Goal: Find specific page/section: Find specific page/section

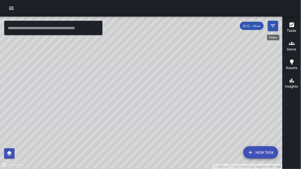
scroll to position [583, 0]
click at [273, 25] on icon "Filters" at bounding box center [273, 26] width 6 height 6
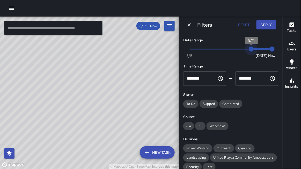
scroll to position [1, 0]
type input "*"
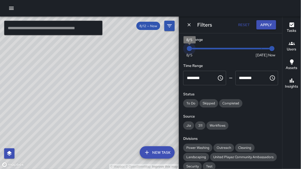
drag, startPoint x: 261, startPoint y: 49, endPoint x: 163, endPoint y: 52, distance: 98.7
click at [160, 52] on div "© Mapbox © OpenStreetMap Improve this map ​ New Task 8/12 — Now Map Layers Task…" at bounding box center [150, 93] width 301 height 153
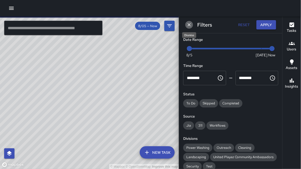
click at [189, 26] on icon "Dismiss" at bounding box center [189, 24] width 5 height 5
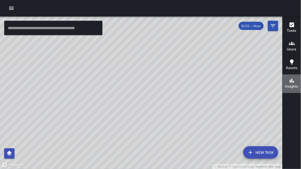
click at [290, 82] on icon "button" at bounding box center [292, 81] width 4 height 4
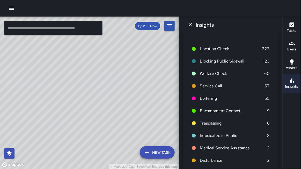
scroll to position [0, 0]
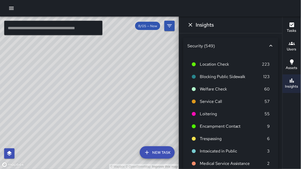
click at [269, 47] on icon at bounding box center [271, 46] width 6 height 6
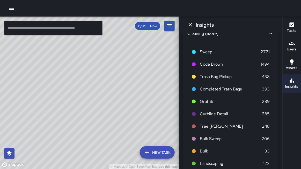
scroll to position [34, 0]
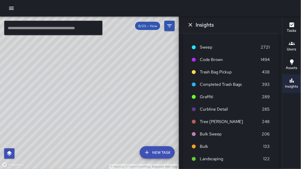
drag, startPoint x: 173, startPoint y: 99, endPoint x: 180, endPoint y: 107, distance: 10.8
click at [180, 107] on div "© Mapbox © OpenStreetMap Improve this map ​ New Task 8/05 — Now Map Layers Task…" at bounding box center [150, 93] width 301 height 153
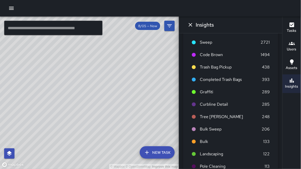
scroll to position [34, 0]
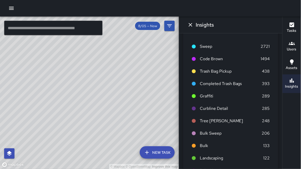
drag, startPoint x: 82, startPoint y: 101, endPoint x: 184, endPoint y: 117, distance: 103.8
click at [184, 117] on div "© Mapbox © OpenStreetMap Improve this map ​ New Task 8/05 — Now Map Layers Task…" at bounding box center [150, 93] width 301 height 153
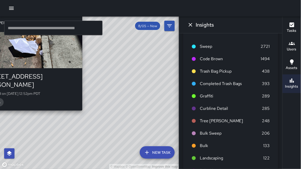
drag, startPoint x: 159, startPoint y: 101, endPoint x: 78, endPoint y: 106, distance: 81.5
click at [78, 106] on div "© Mapbox © OpenStreetMap Improve this map [PERSON_NAME] [STREET_ADDRESS][PERSON…" at bounding box center [89, 93] width 179 height 153
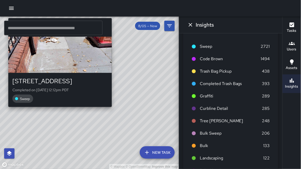
drag, startPoint x: 113, startPoint y: 110, endPoint x: 116, endPoint y: 110, distance: 3.0
click at [113, 110] on div "© Mapbox © OpenStreetMap Improve this map [PERSON_NAME] [STREET_ADDRESS][PERSON…" at bounding box center [89, 93] width 179 height 153
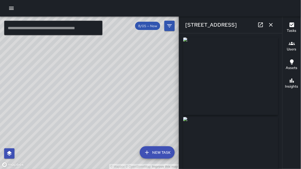
type input "**********"
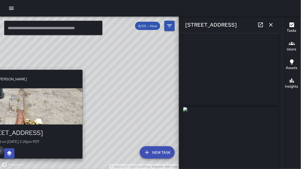
click at [85, 68] on div "© Mapbox © OpenStreetMap Improve this map KT [PERSON_NAME] [STREET_ADDRESS] Com…" at bounding box center [89, 93] width 179 height 153
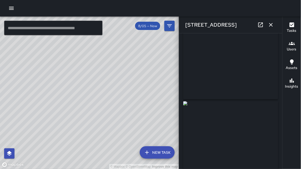
scroll to position [24, 0]
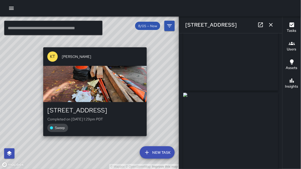
click at [147, 59] on div "KT [PERSON_NAME] [STREET_ADDRESS][PERSON_NAME] Completed on [DATE] 1:29pm PDT S…" at bounding box center [95, 91] width 108 height 93
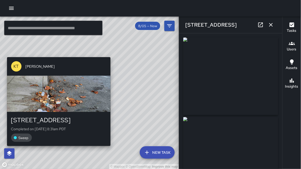
click at [112, 54] on div "© Mapbox © OpenStreetMap Improve this map KT [PERSON_NAME] [STREET_ADDRESS][PER…" at bounding box center [89, 93] width 179 height 153
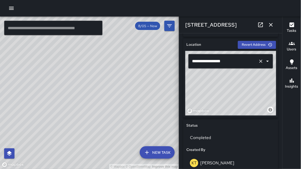
scroll to position [160, 0]
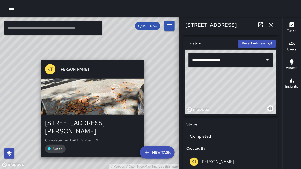
click at [39, 58] on div "KT [PERSON_NAME] [STREET_ADDRESS][PERSON_NAME] Completed on [DATE] 9:26am PDT S…" at bounding box center [93, 109] width 108 height 102
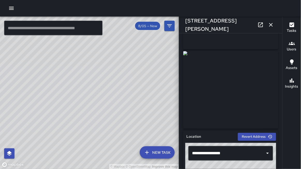
scroll to position [67, 0]
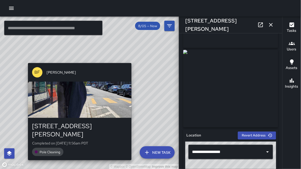
drag, startPoint x: 150, startPoint y: 47, endPoint x: 130, endPoint y: 60, distance: 24.4
click at [130, 61] on div "© Mapbox © OpenStreetMap Improve this map BF [PERSON_NAME] [STREET_ADDRESS][PER…" at bounding box center [89, 93] width 179 height 153
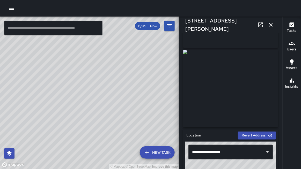
scroll to position [66, 0]
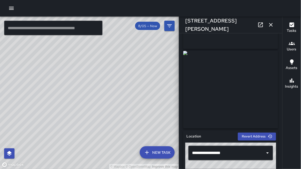
drag, startPoint x: 163, startPoint y: 47, endPoint x: 158, endPoint y: 53, distance: 8.4
click at [156, 53] on div "© Mapbox © OpenStreetMap Improve this map" at bounding box center [89, 93] width 179 height 153
click at [270, 24] on icon "button" at bounding box center [271, 25] width 6 height 6
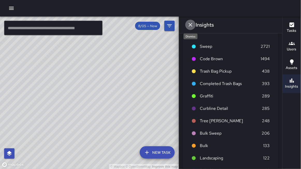
click at [189, 26] on icon "Dismiss" at bounding box center [191, 25] width 6 height 6
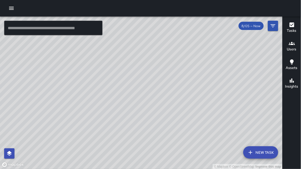
click at [257, 26] on span "8/05 — Now" at bounding box center [251, 26] width 25 height 4
click at [274, 28] on icon "Filters" at bounding box center [273, 26] width 6 height 6
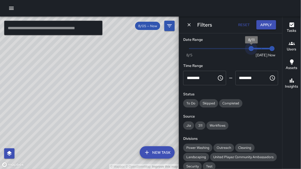
type input "*"
drag, startPoint x: 189, startPoint y: 47, endPoint x: 276, endPoint y: 55, distance: 87.4
click at [276, 56] on div "Now [DATE] [DATE] 11:58 am" at bounding box center [230, 52] width 95 height 14
click at [188, 26] on icon "Dismiss" at bounding box center [189, 24] width 3 height 3
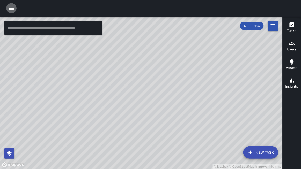
click at [12, 9] on icon "button" at bounding box center [11, 8] width 6 height 6
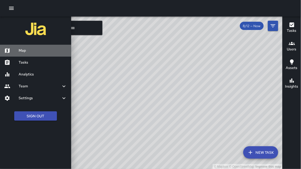
click at [22, 49] on h6 "Map" at bounding box center [43, 51] width 48 height 6
